Goal: Task Accomplishment & Management: Complete application form

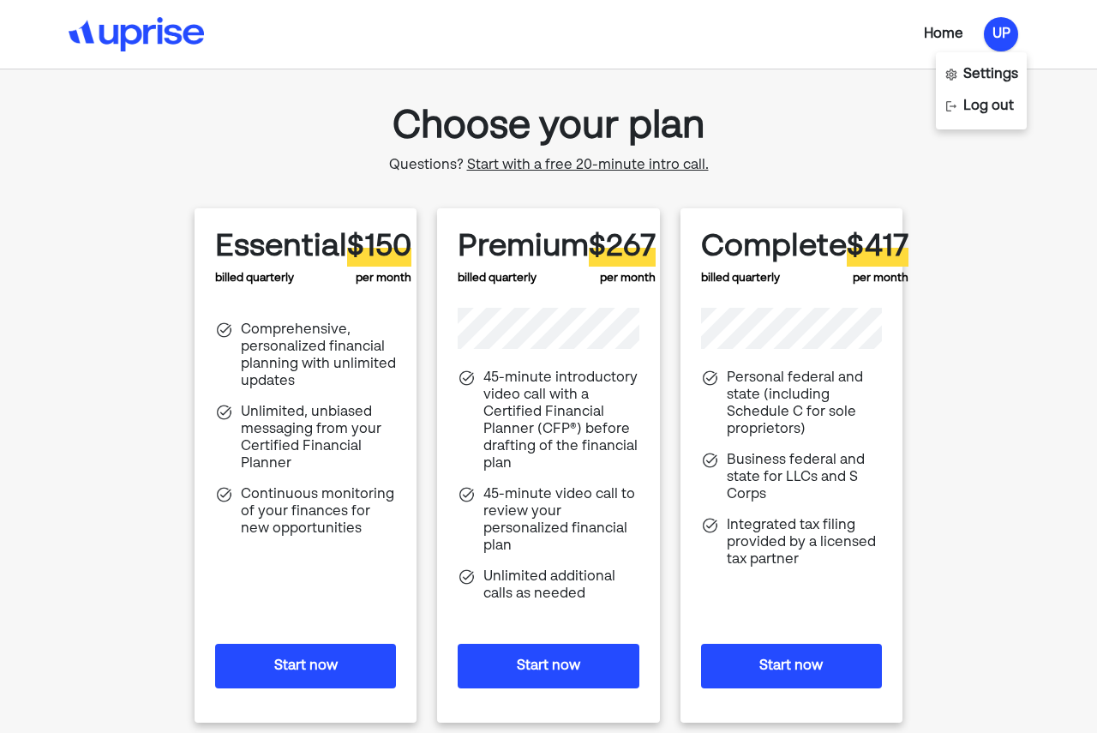
click at [933, 31] on div "Home" at bounding box center [943, 34] width 39 height 21
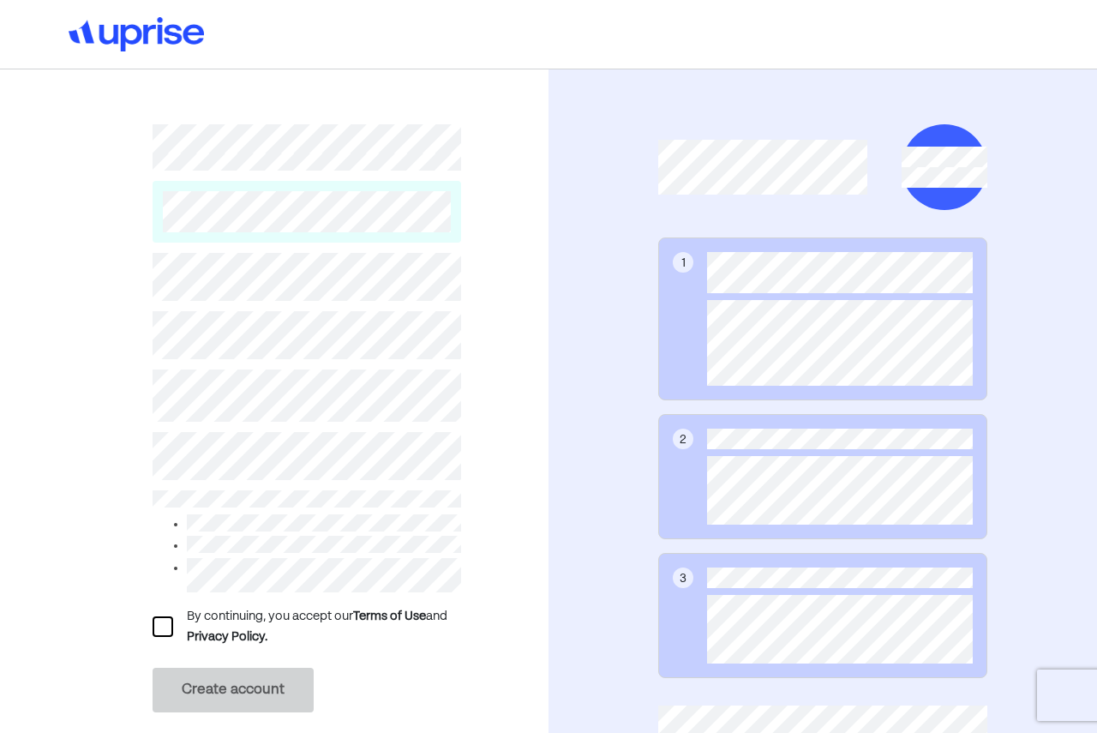
click at [159, 620] on div at bounding box center [163, 626] width 21 height 21
click at [195, 677] on button "Create account" at bounding box center [233, 690] width 161 height 45
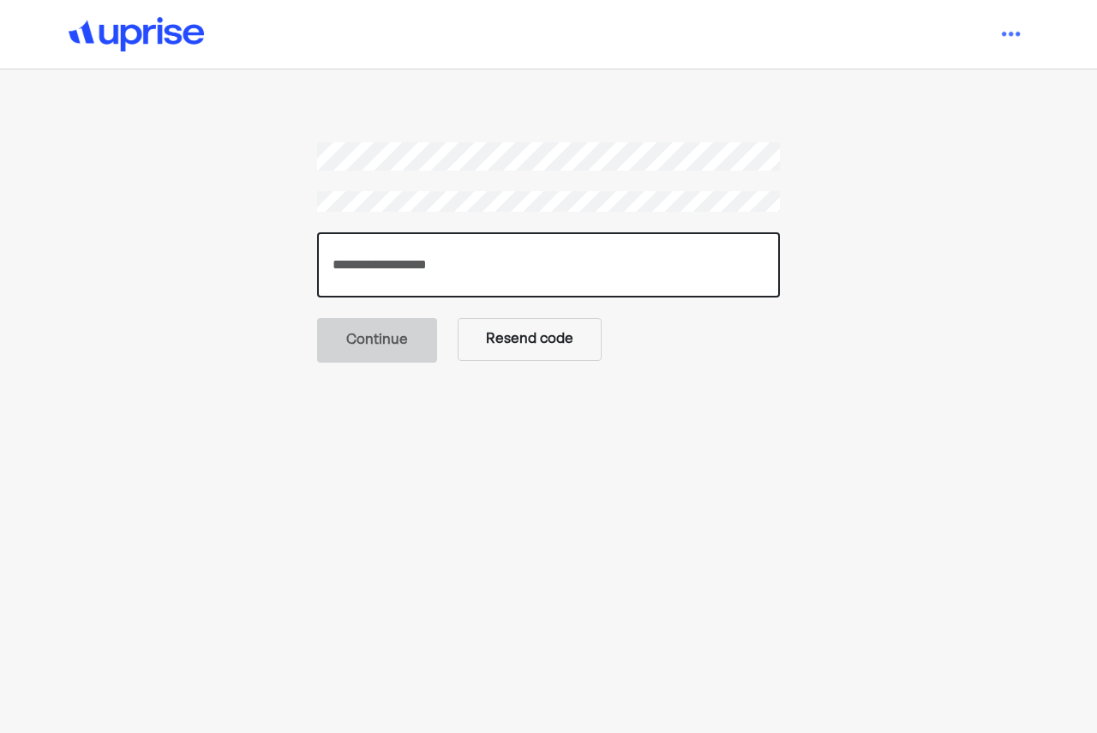
click at [513, 249] on input "number" at bounding box center [548, 264] width 463 height 65
paste input "******"
type input "******"
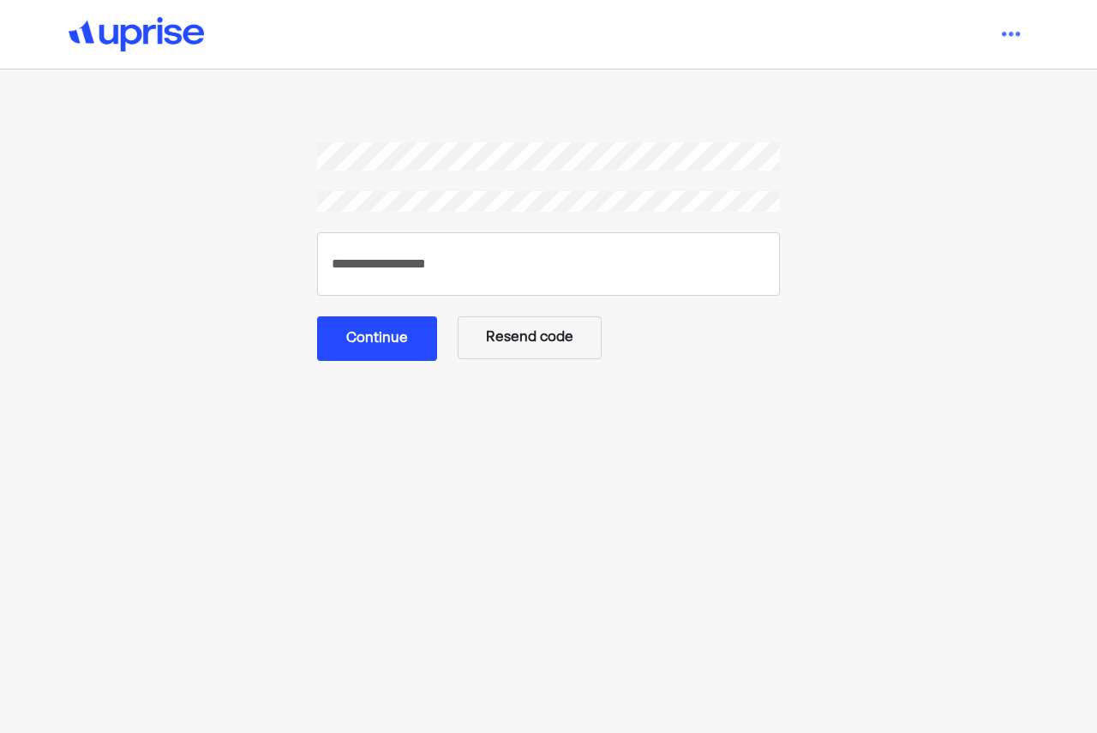
click at [374, 334] on button "Continue" at bounding box center [377, 338] width 120 height 45
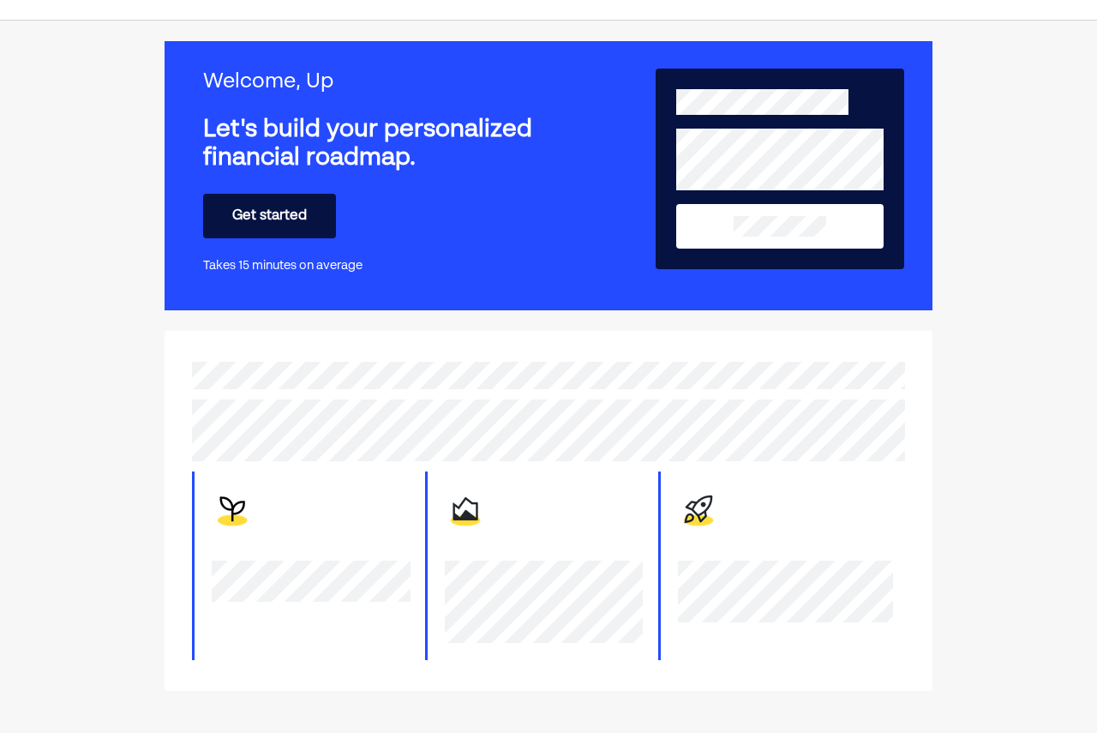
scroll to position [53, 0]
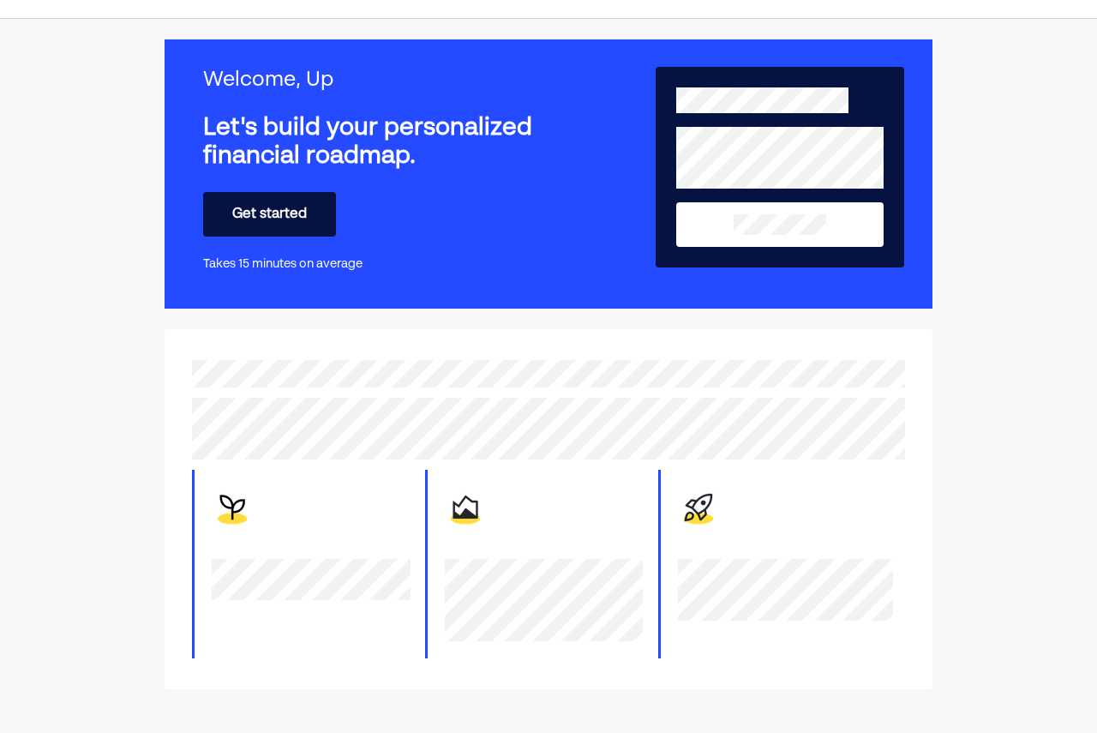
click at [301, 216] on button "Get started" at bounding box center [269, 214] width 133 height 45
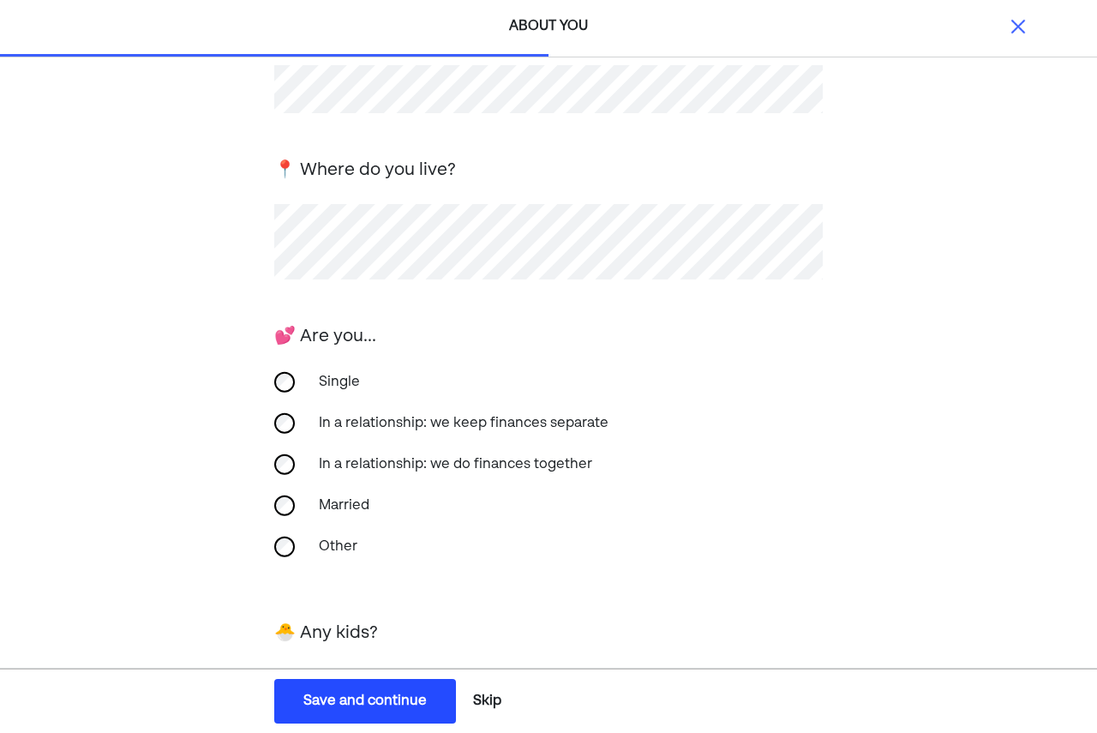
scroll to position [182, 0]
click at [494, 705] on button "Skip" at bounding box center [487, 701] width 42 height 43
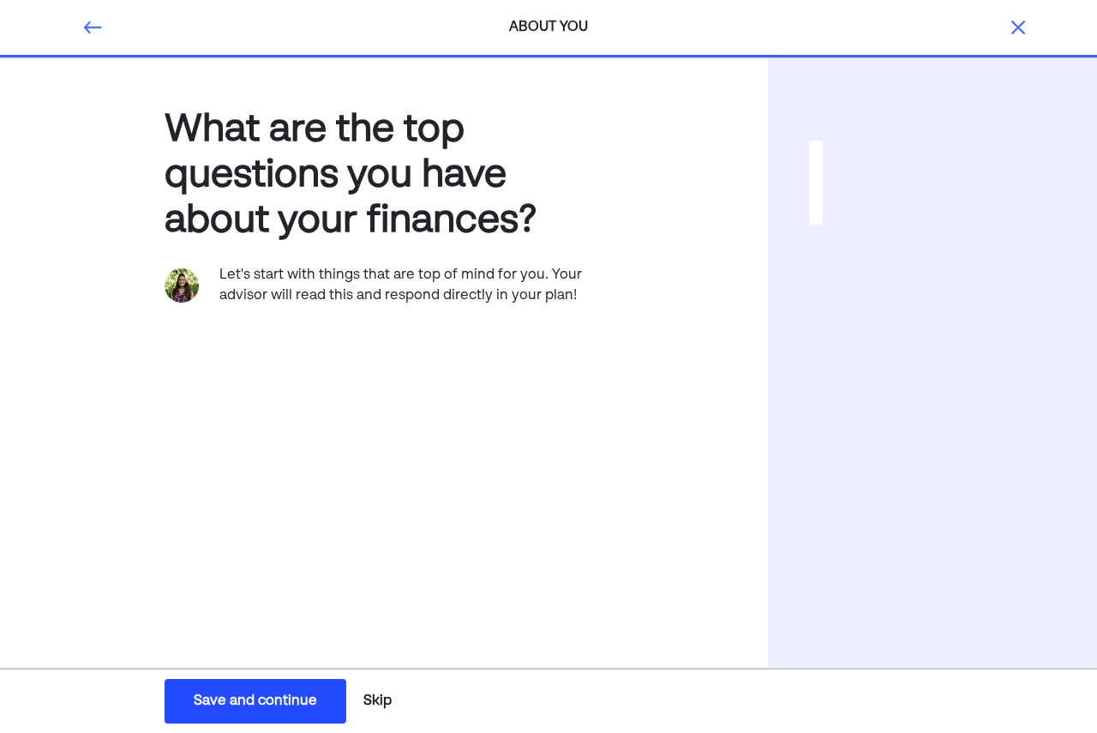
scroll to position [0, 0]
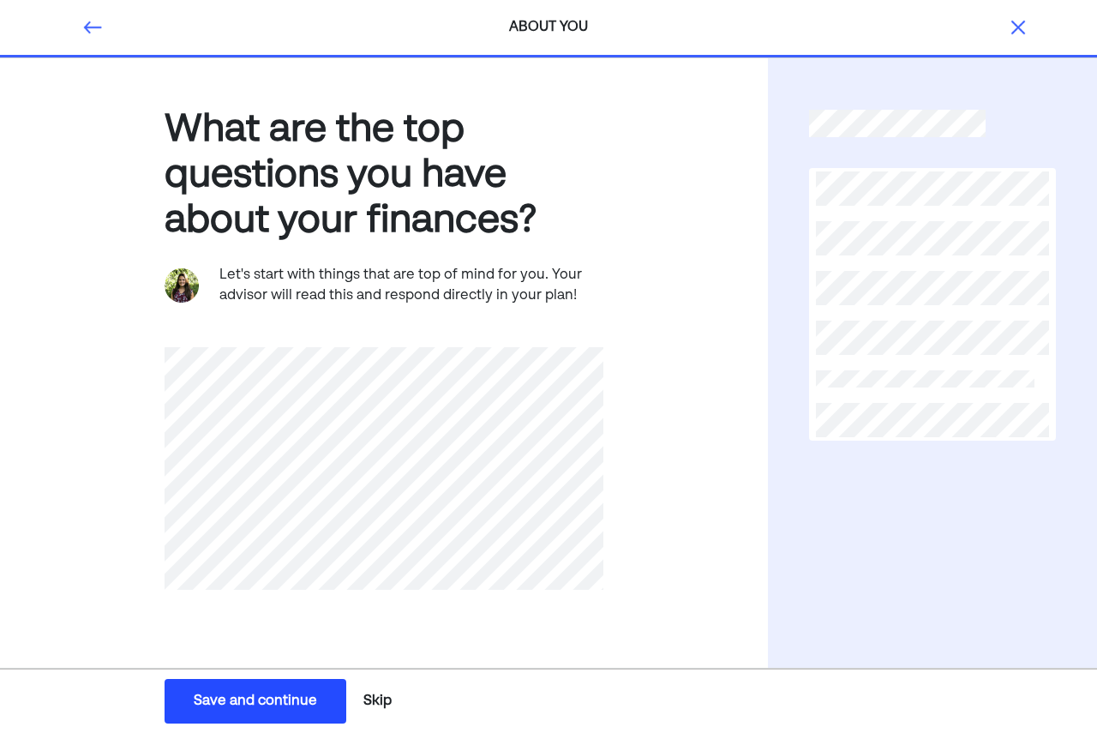
click at [380, 694] on button "Skip" at bounding box center [378, 701] width 42 height 43
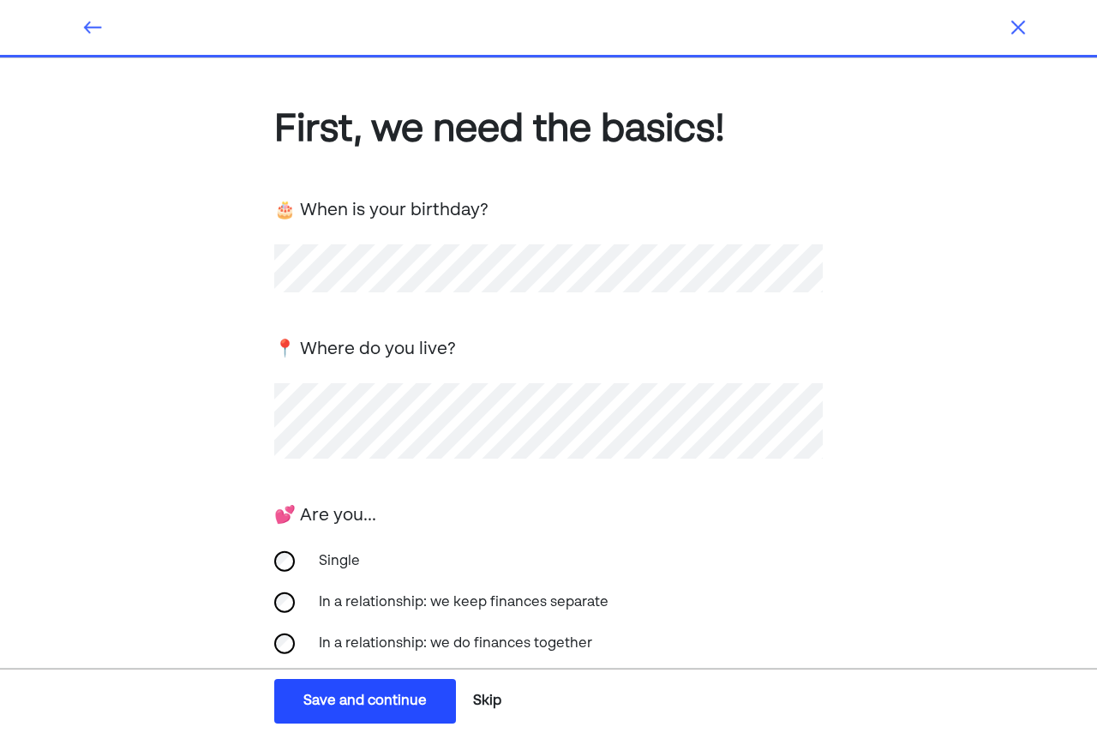
click at [484, 703] on button "Skip" at bounding box center [487, 701] width 42 height 43
click at [484, 702] on button "Skip" at bounding box center [487, 701] width 42 height 43
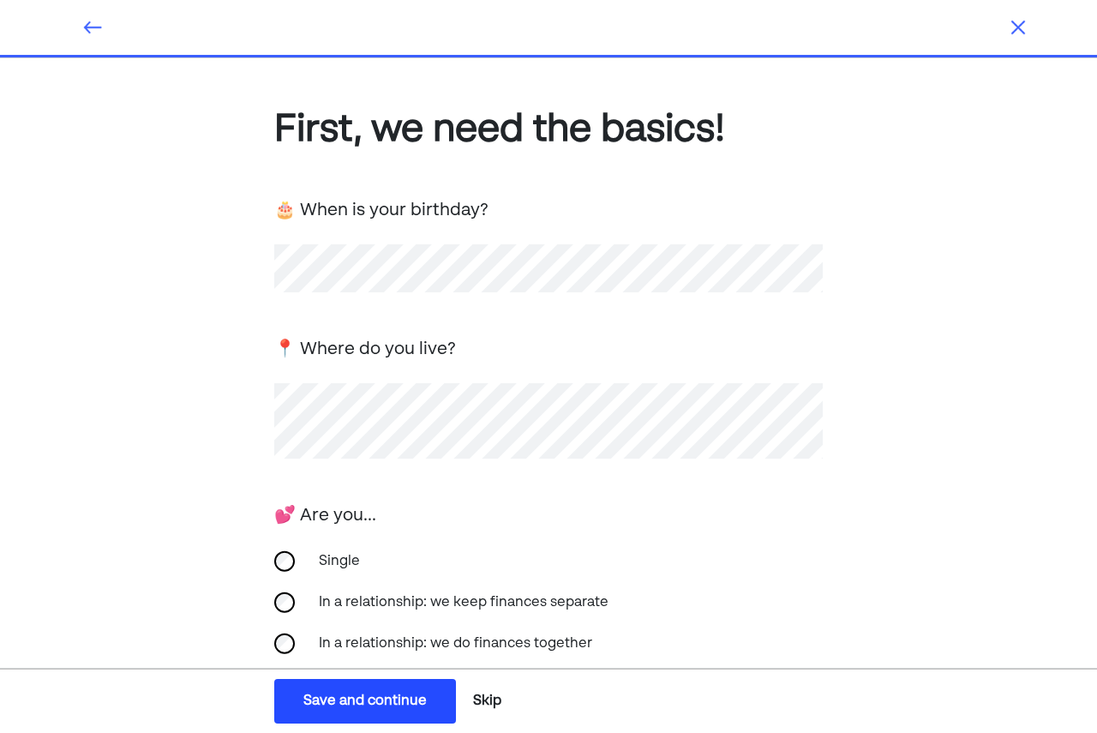
click at [484, 702] on button "Skip" at bounding box center [487, 701] width 42 height 43
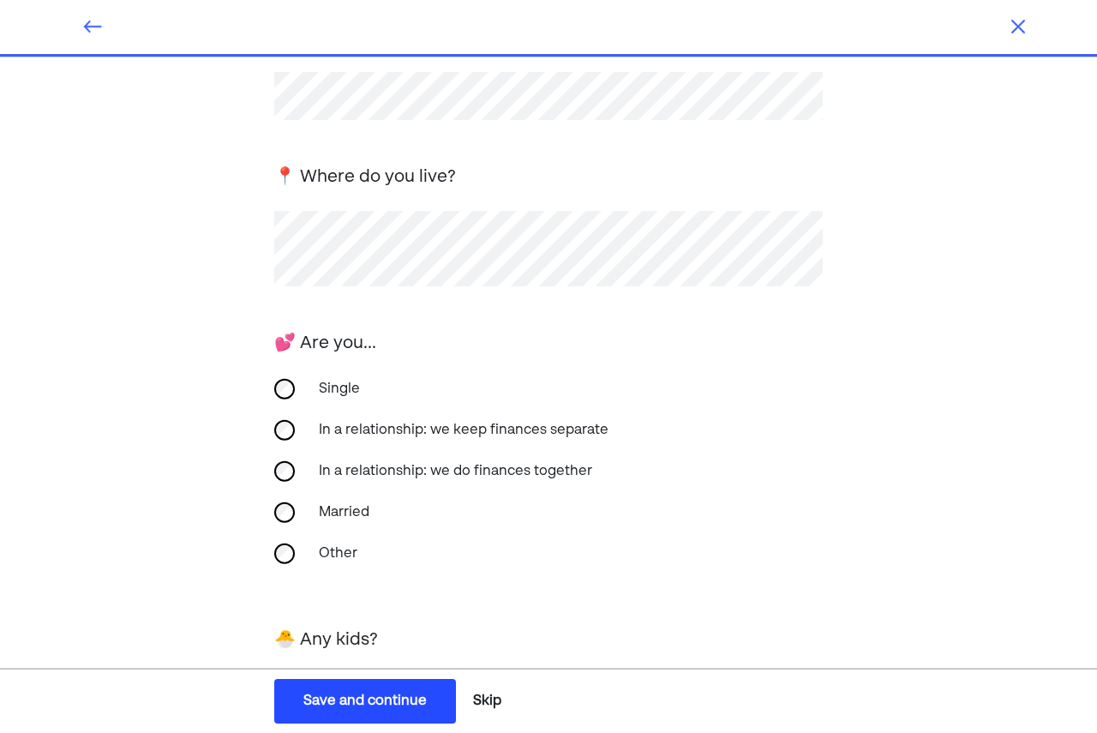
scroll to position [299, 0]
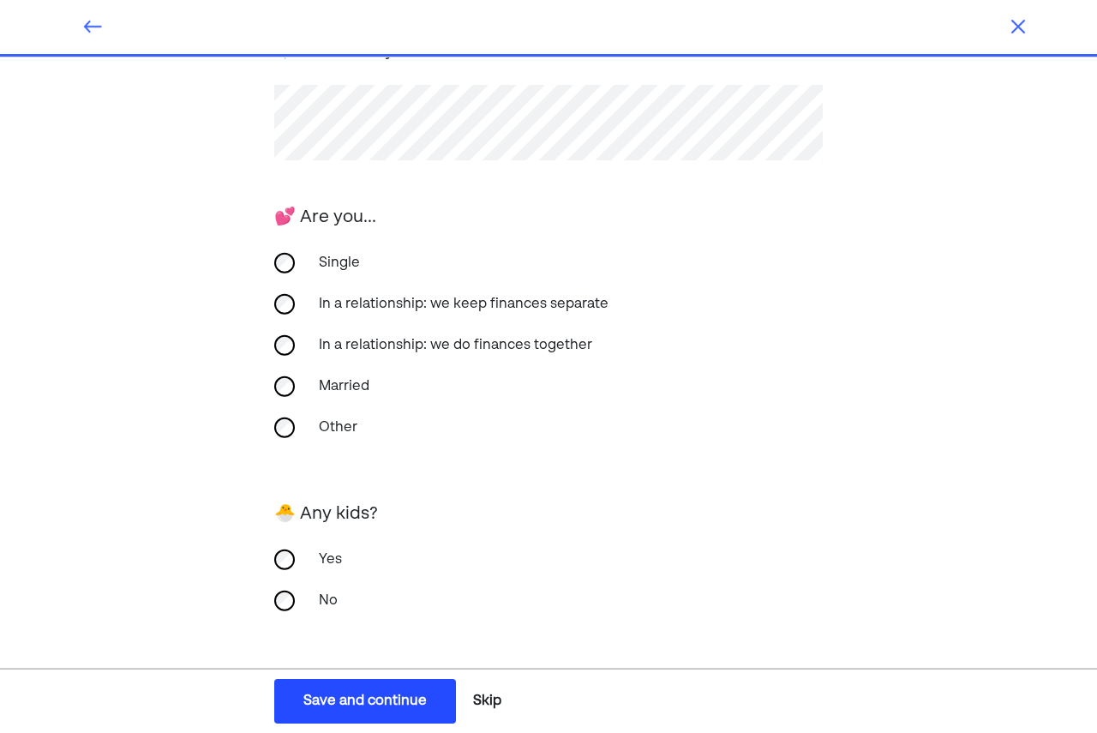
click at [386, 688] on button "Save and continue Save Save and continue" at bounding box center [365, 701] width 182 height 45
click at [368, 698] on div "Save and continue" at bounding box center [365, 701] width 123 height 21
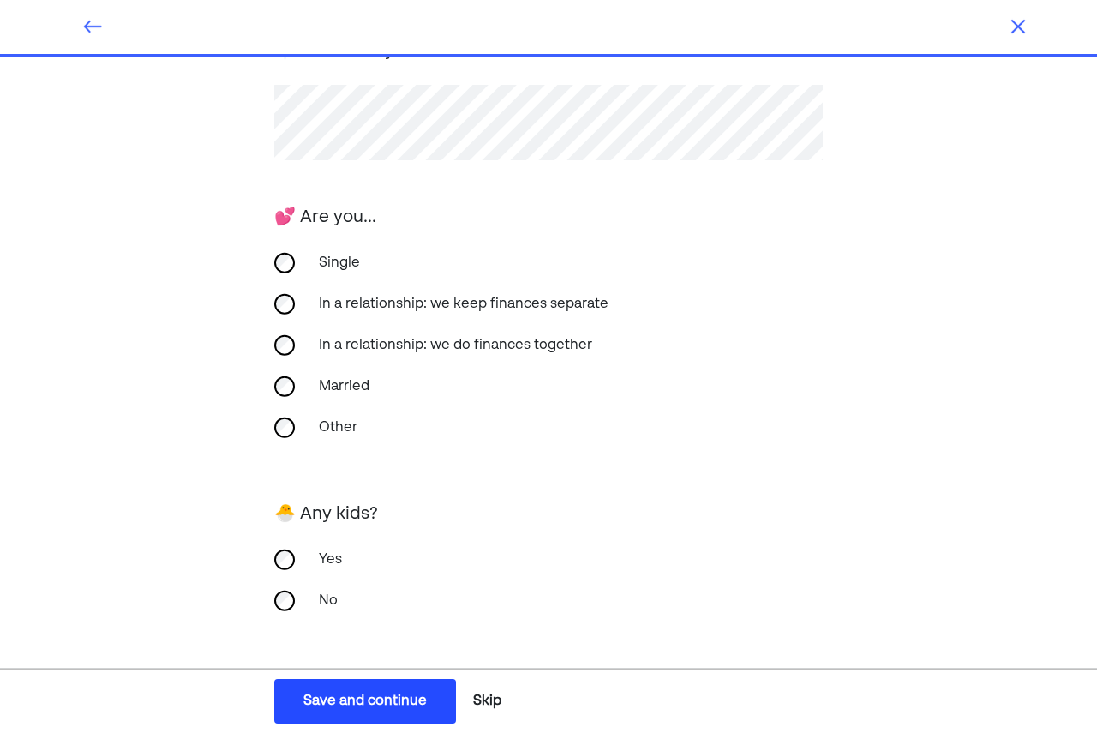
click at [368, 698] on div "Save and continue" at bounding box center [365, 701] width 123 height 21
click at [1025, 26] on img at bounding box center [1018, 26] width 21 height 21
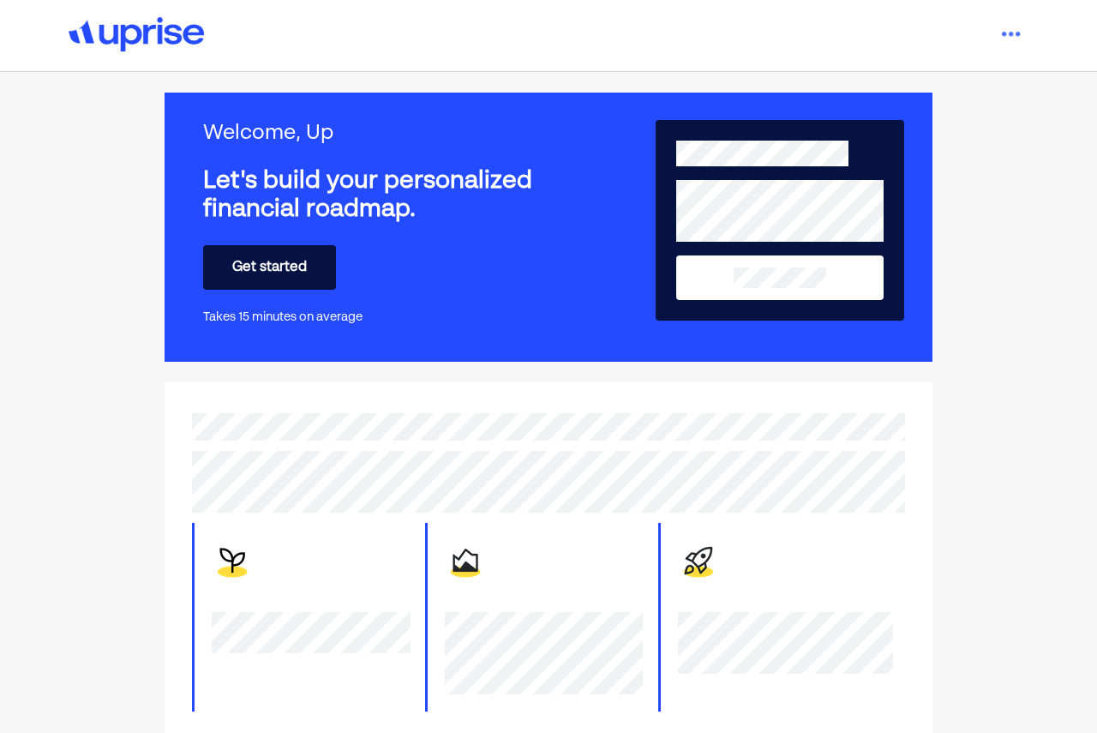
click at [248, 260] on button "Get started" at bounding box center [269, 267] width 133 height 45
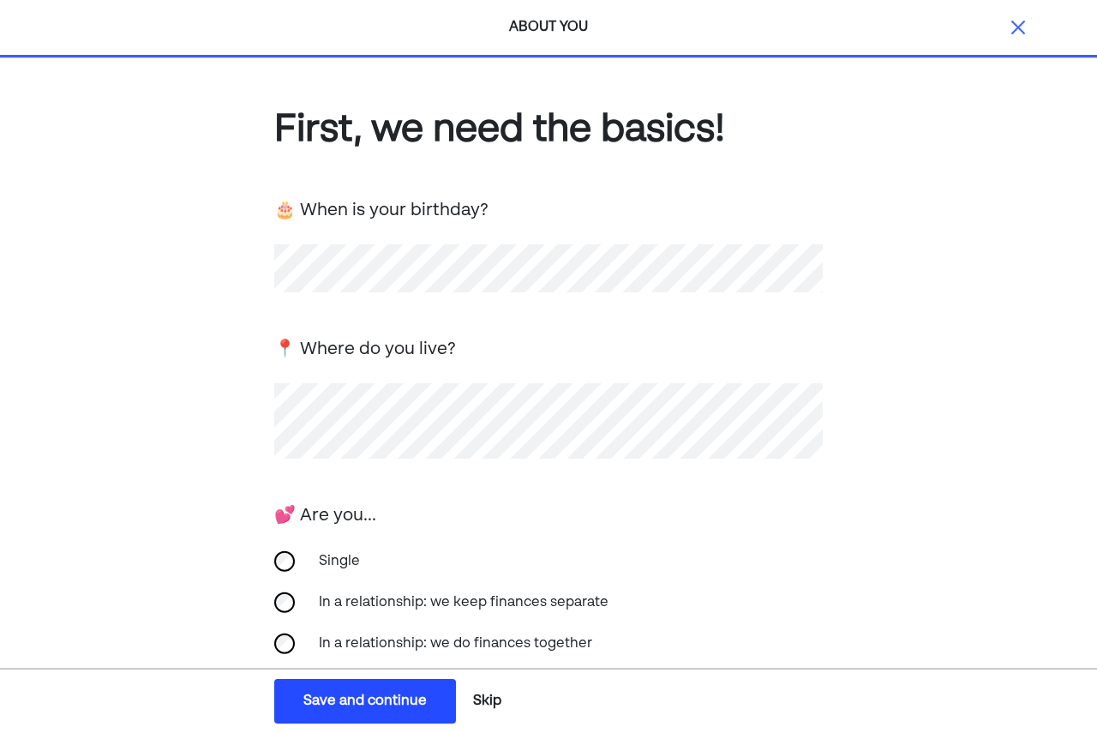
click at [315, 564] on div "Single" at bounding box center [394, 561] width 171 height 41
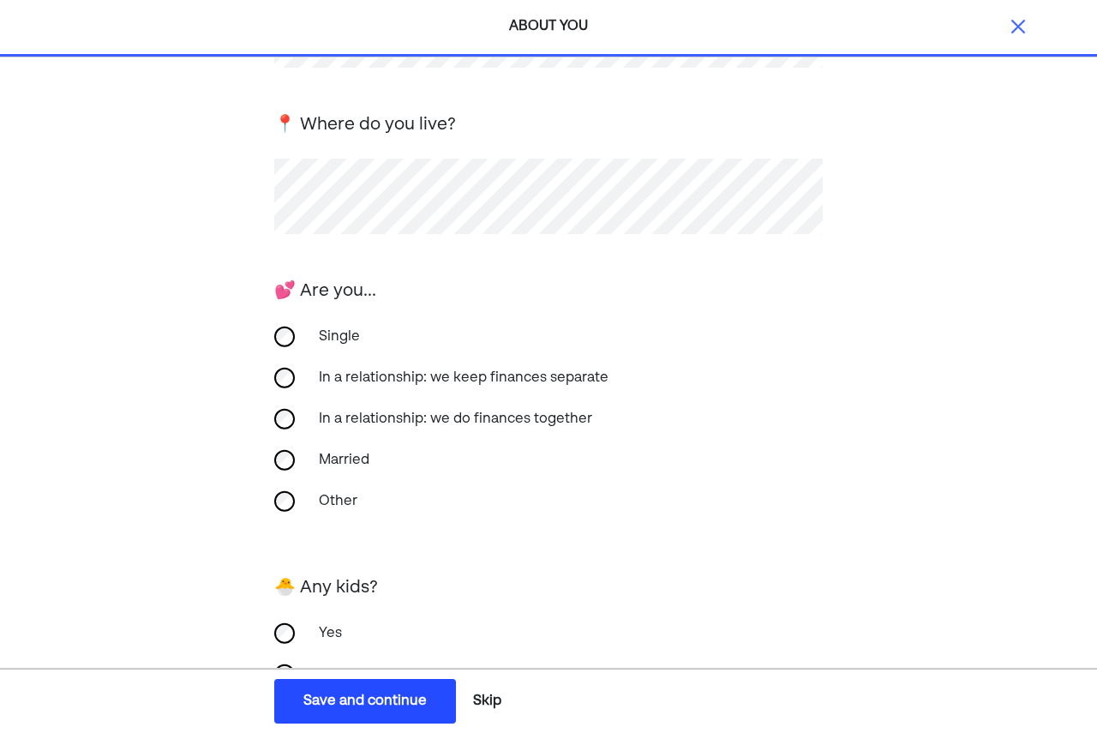
scroll to position [299, 0]
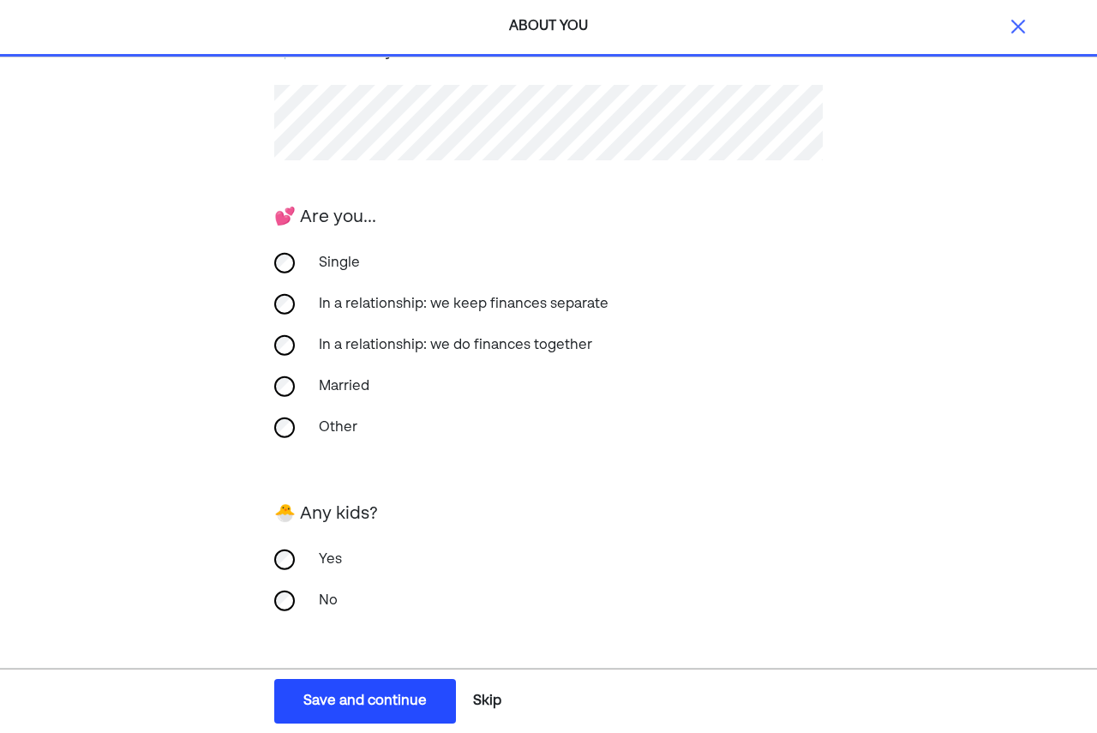
click at [341, 694] on div "Save and continue" at bounding box center [365, 701] width 123 height 21
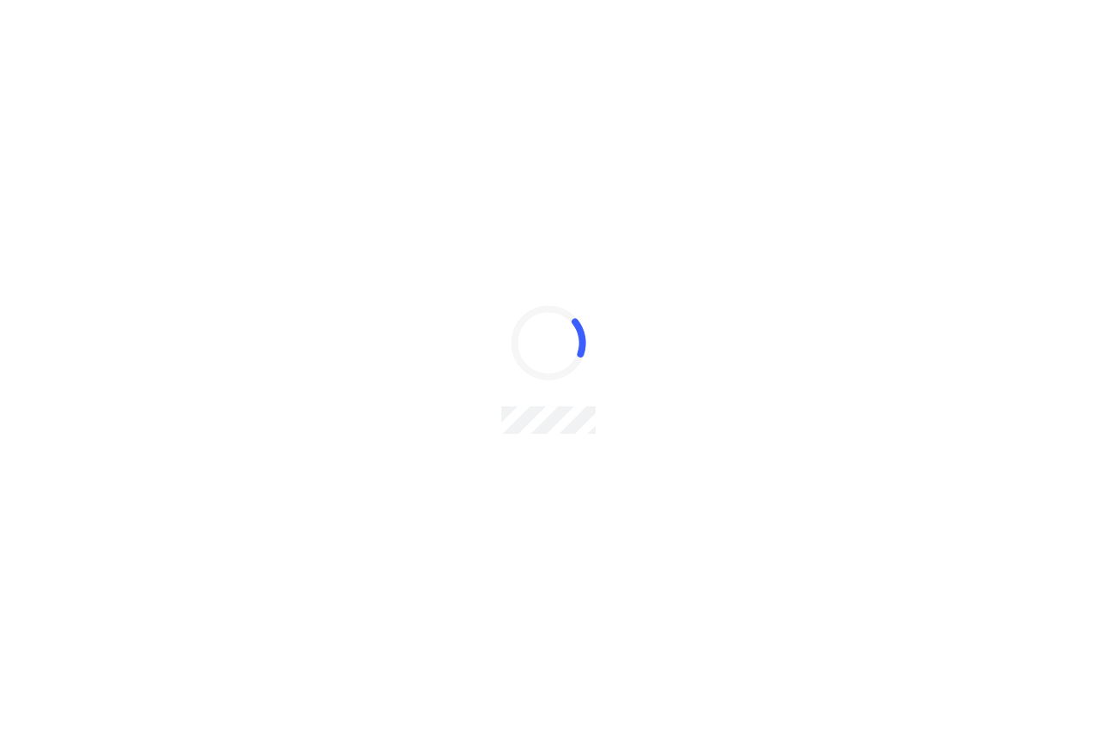
scroll to position [0, 0]
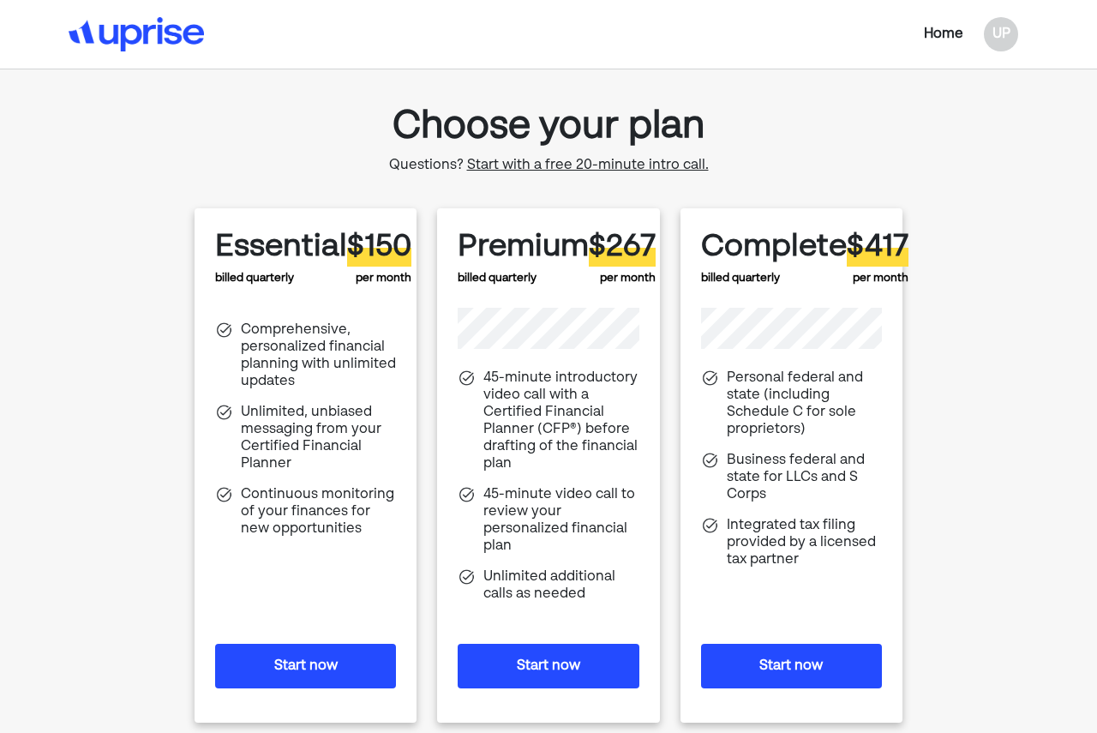
click at [945, 39] on div "Home" at bounding box center [943, 34] width 39 height 21
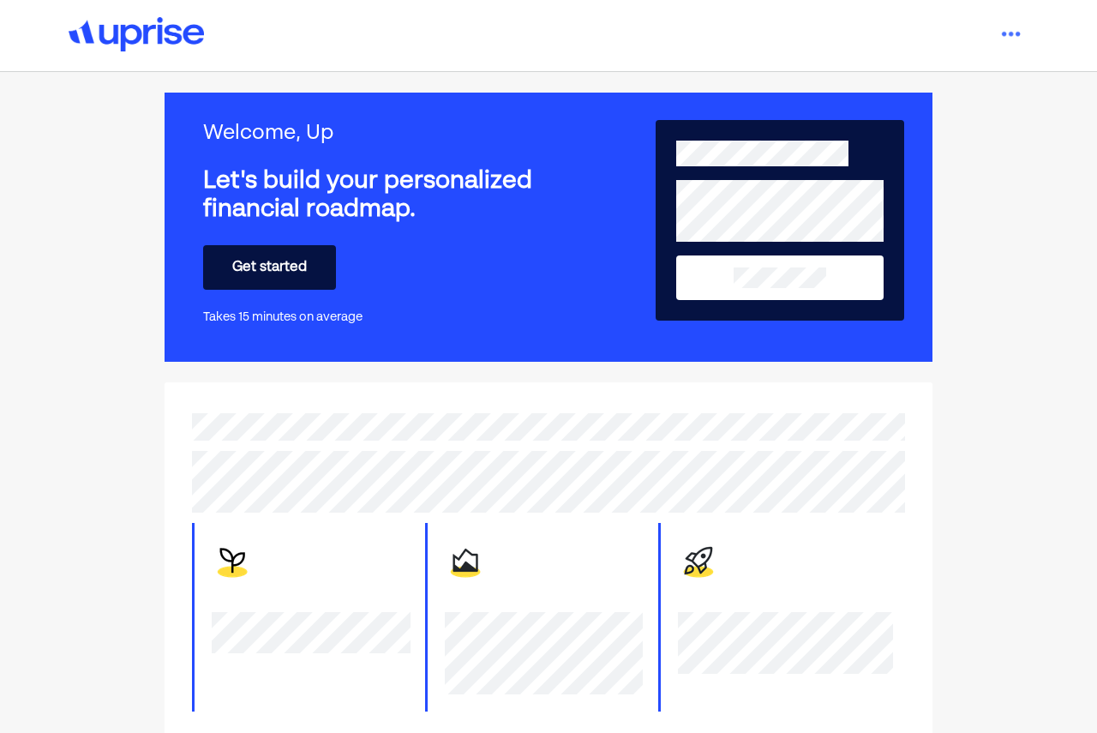
click at [278, 269] on button "Get started" at bounding box center [269, 267] width 133 height 45
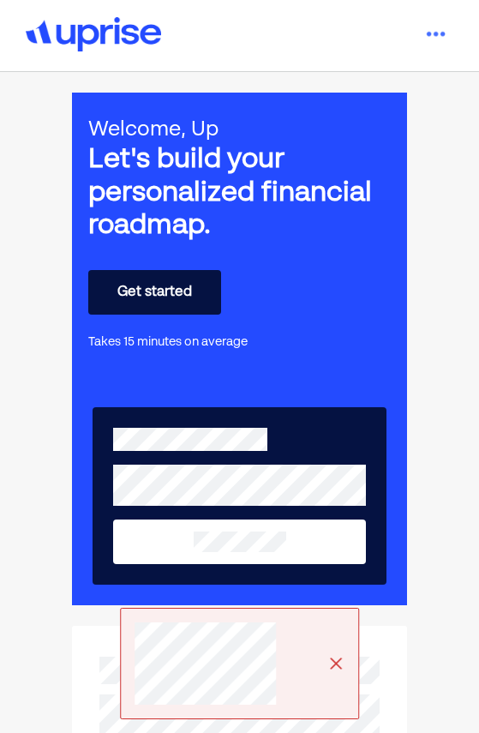
click at [170, 298] on button "Get started" at bounding box center [154, 292] width 133 height 45
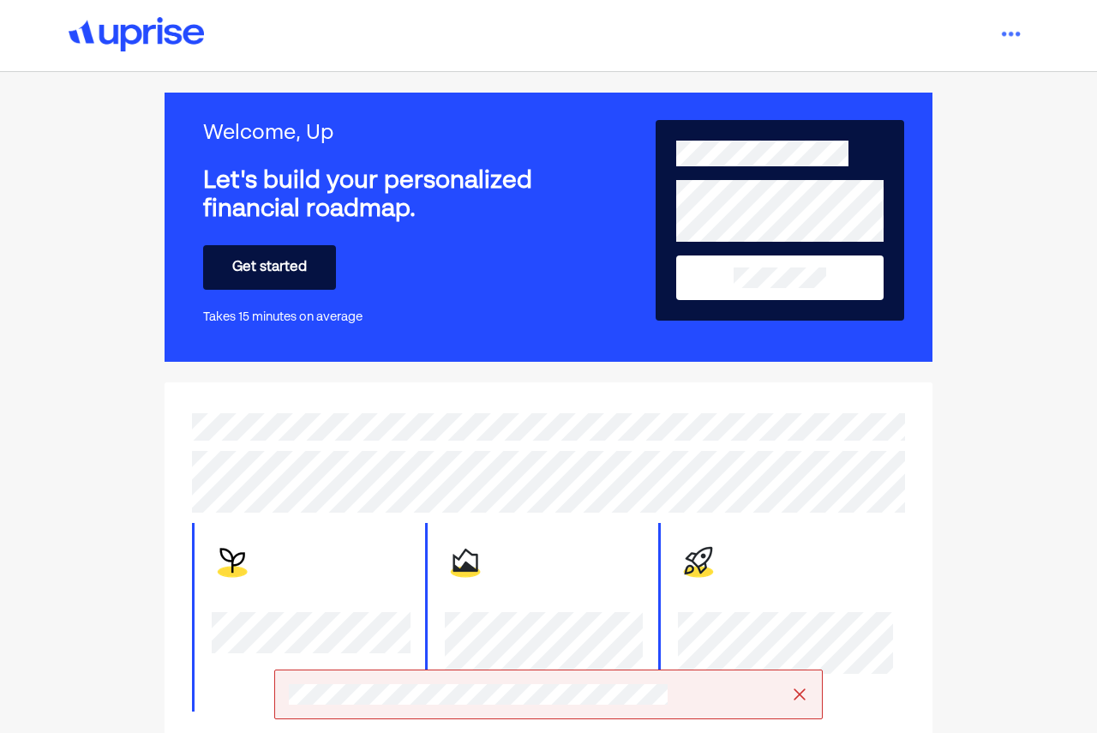
click at [285, 256] on button "Get started" at bounding box center [269, 267] width 133 height 45
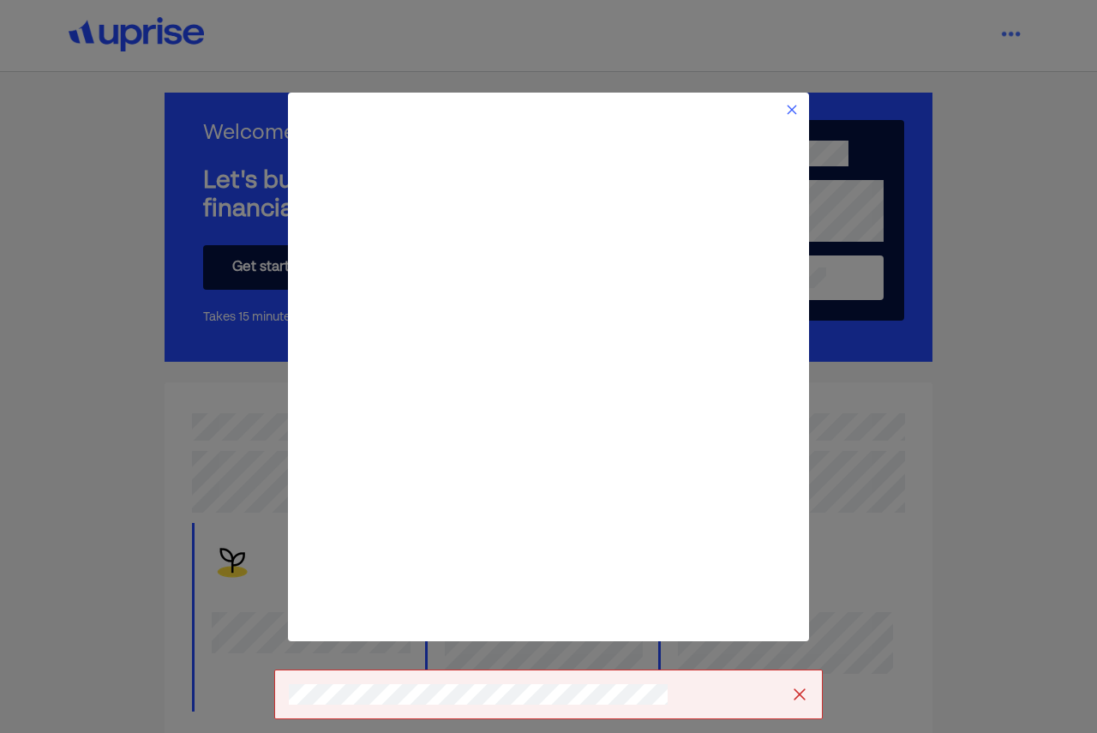
drag, startPoint x: 784, startPoint y: 115, endPoint x: 793, endPoint y: 111, distance: 9.6
click at [793, 111] on div at bounding box center [548, 110] width 501 height 14
click at [793, 111] on img at bounding box center [792, 110] width 14 height 14
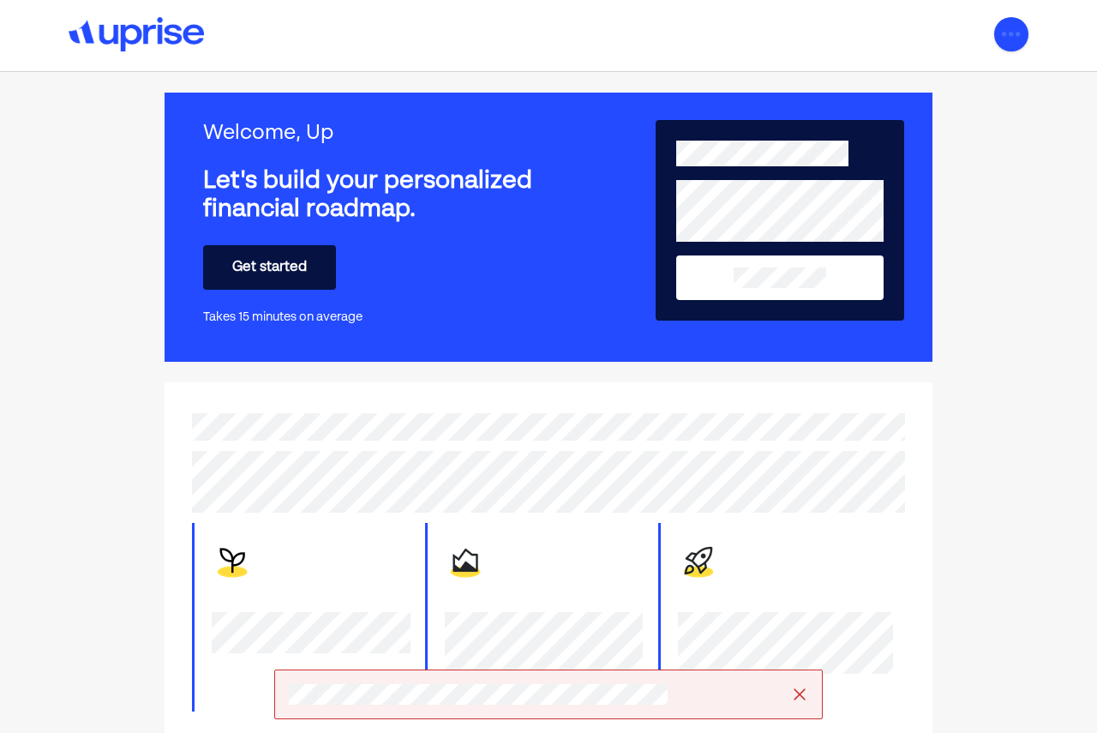
click at [1004, 45] on img at bounding box center [1012, 34] width 34 height 34
click at [976, 86] on div "Settings" at bounding box center [981, 75] width 91 height 32
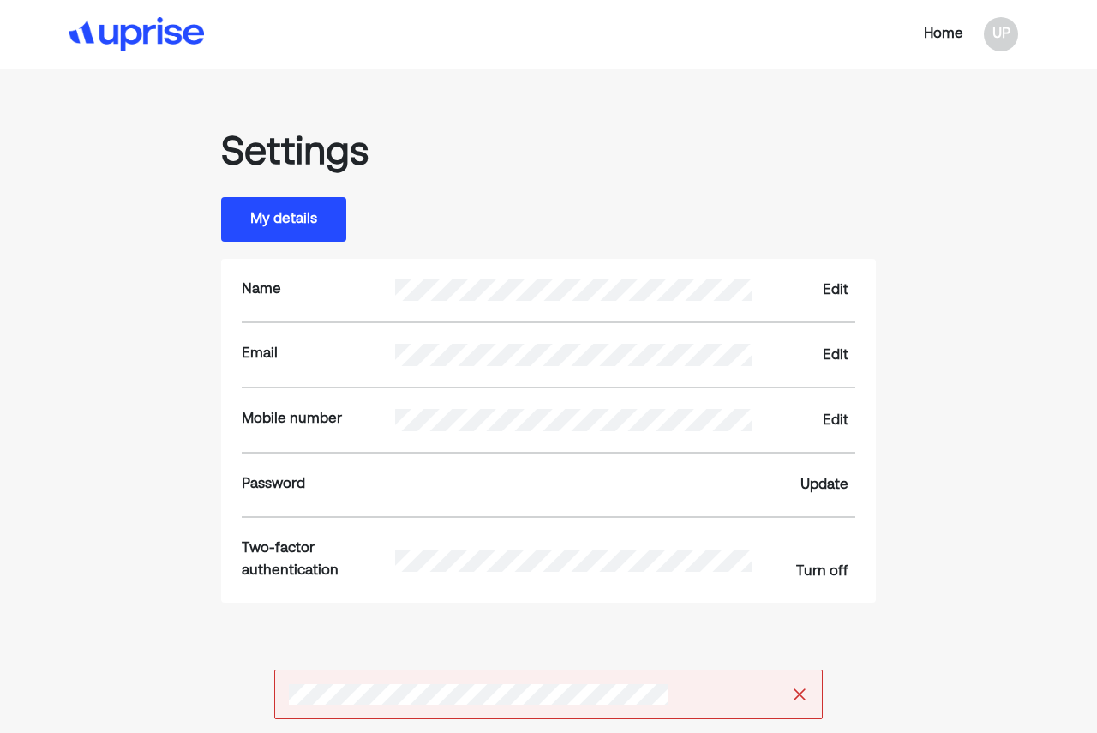
click at [290, 205] on button "My details" at bounding box center [283, 219] width 125 height 45
click at [959, 41] on div "Home" at bounding box center [943, 34] width 39 height 21
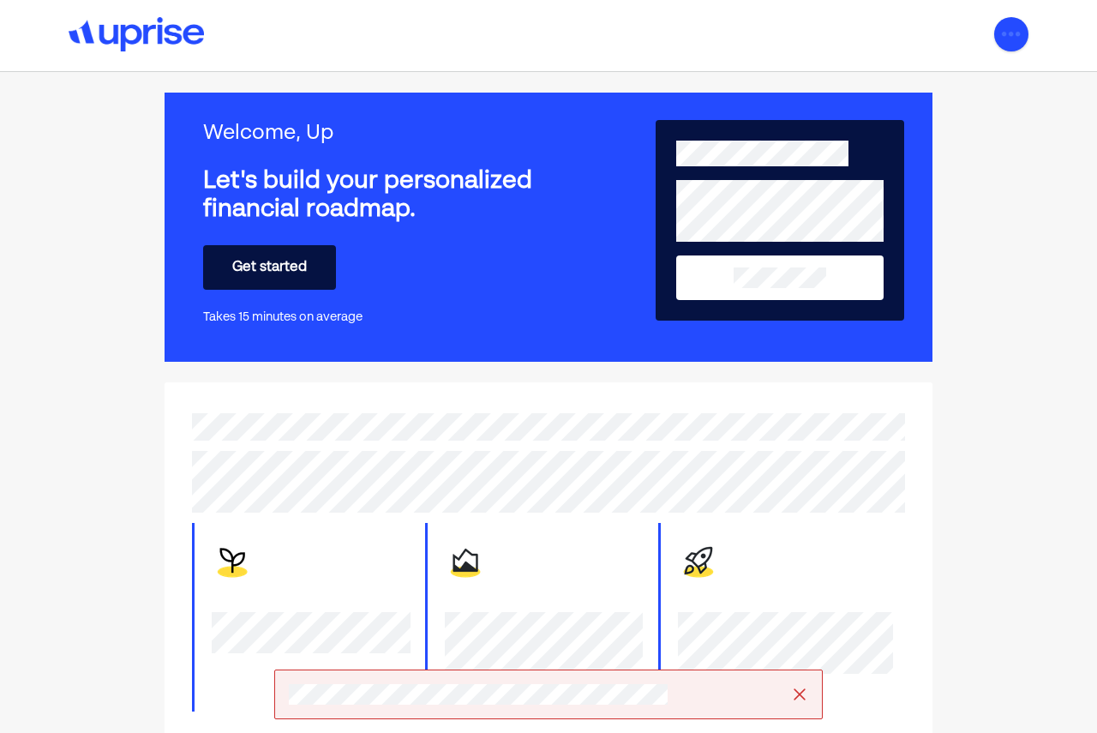
click at [1013, 26] on img at bounding box center [1012, 34] width 34 height 34
click at [977, 75] on div "Settings" at bounding box center [991, 74] width 55 height 21
